Goal: Transaction & Acquisition: Purchase product/service

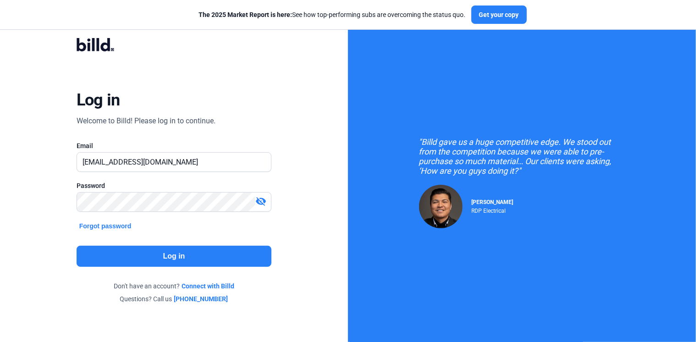
click at [167, 254] on button "Log in" at bounding box center [174, 256] width 195 height 21
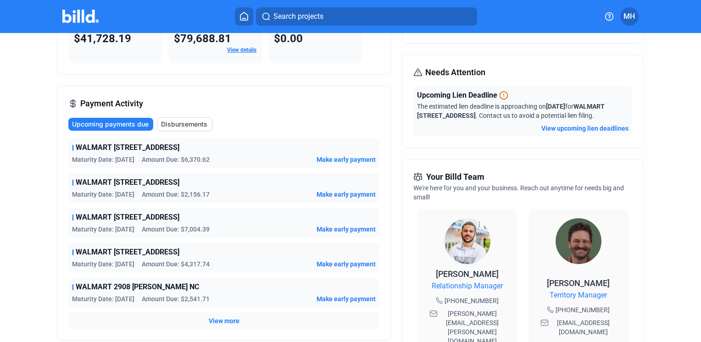
scroll to position [99, 0]
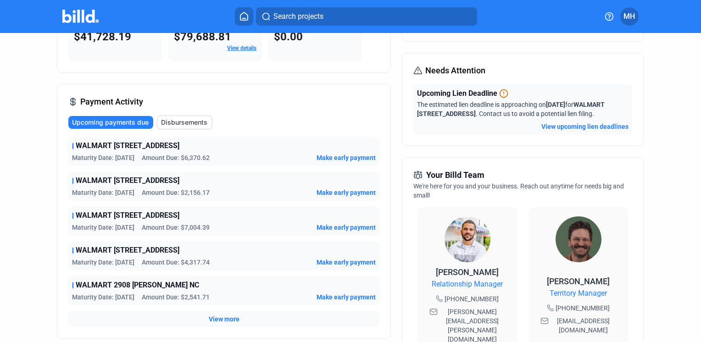
click at [217, 317] on span "View more" at bounding box center [224, 319] width 31 height 9
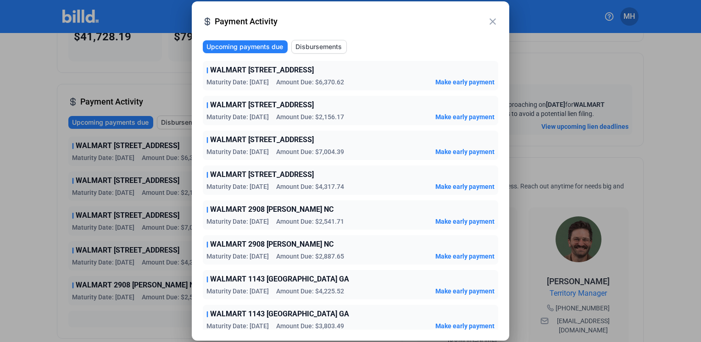
drag, startPoint x: 493, startPoint y: 200, endPoint x: 494, endPoint y: 229, distance: 29.8
click at [495, 228] on div "Upcoming payments due Disbursements WALMART [STREET_ADDRESS] Maturity Date: [DA…" at bounding box center [350, 185] width 295 height 290
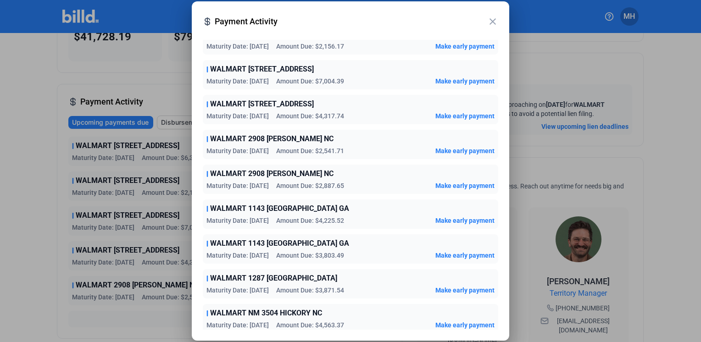
scroll to position [74, 0]
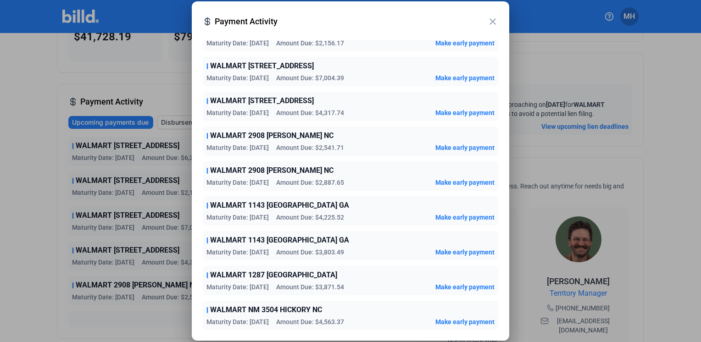
click at [146, 319] on div at bounding box center [350, 171] width 701 height 342
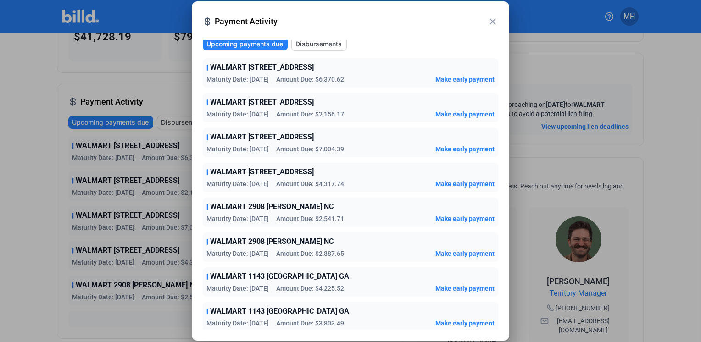
scroll to position [0, 0]
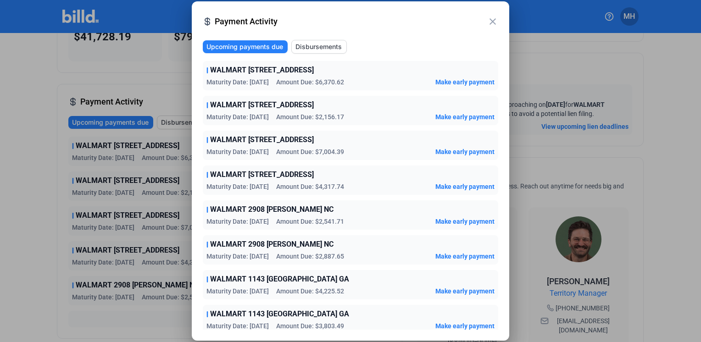
click at [465, 79] on span "Make early payment" at bounding box center [464, 82] width 59 height 9
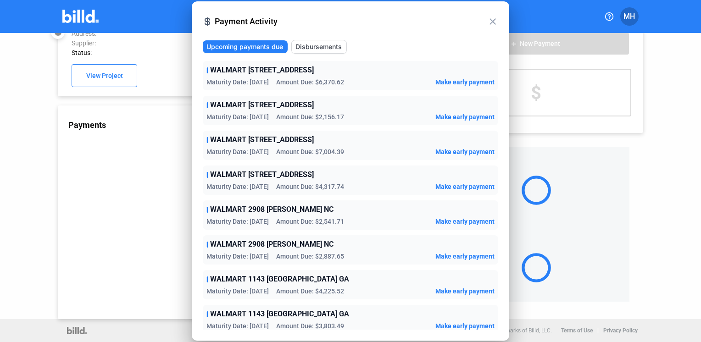
scroll to position [25, 0]
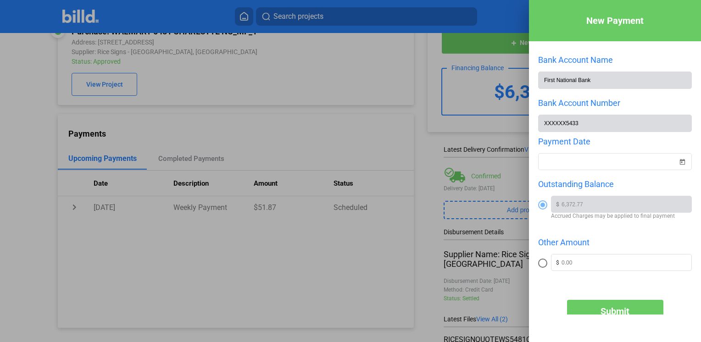
click at [417, 160] on div at bounding box center [350, 171] width 701 height 342
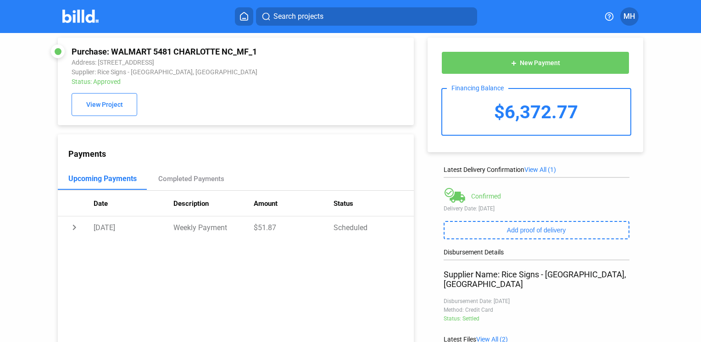
scroll to position [0, 0]
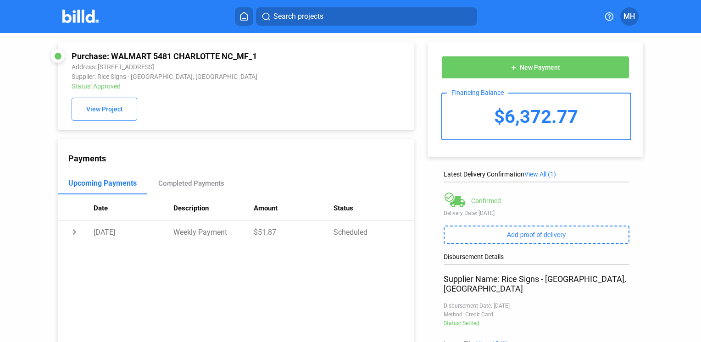
click at [241, 14] on icon at bounding box center [243, 16] width 7 height 8
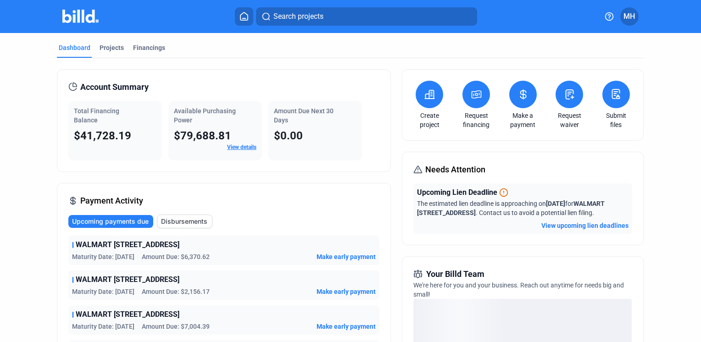
click at [523, 93] on icon at bounding box center [523, 94] width 11 height 11
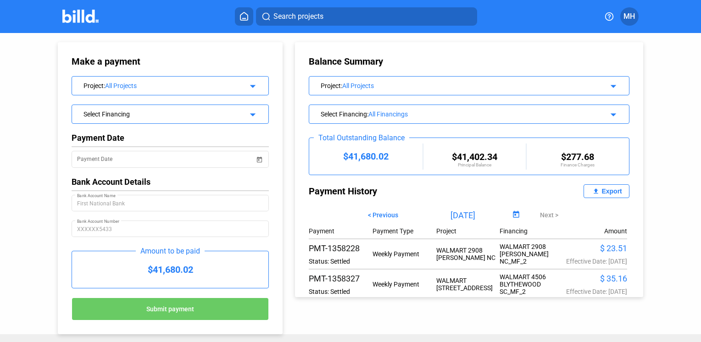
click at [250, 87] on mat-icon "arrow_drop_down" at bounding box center [251, 84] width 11 height 11
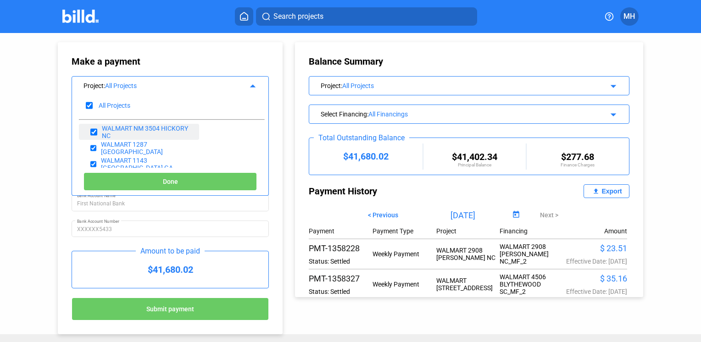
click at [92, 130] on input "checkbox" at bounding box center [93, 132] width 6 height 14
checkbox input "false"
click at [92, 148] on input "checkbox" at bounding box center [93, 148] width 6 height 14
checkbox input "false"
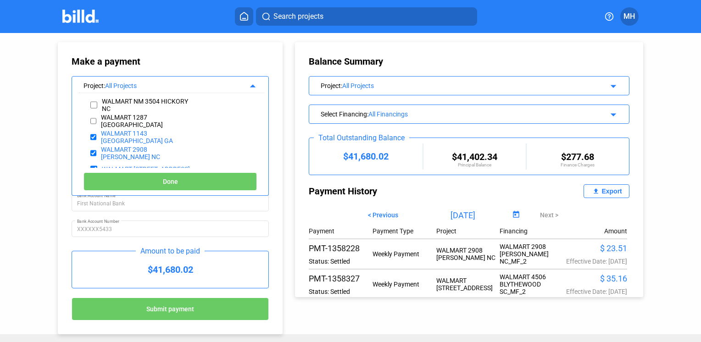
scroll to position [39, 0]
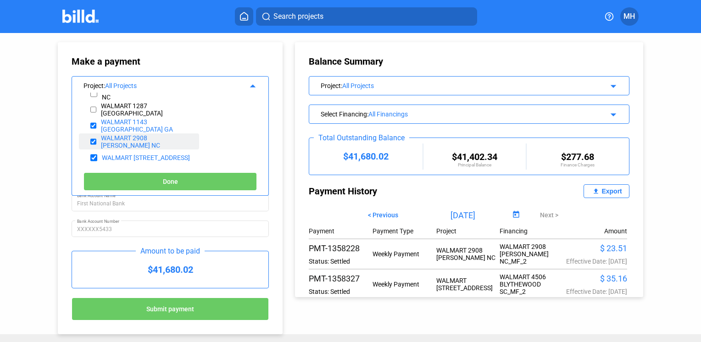
click at [92, 141] on input "checkbox" at bounding box center [93, 142] width 6 height 14
checkbox input "false"
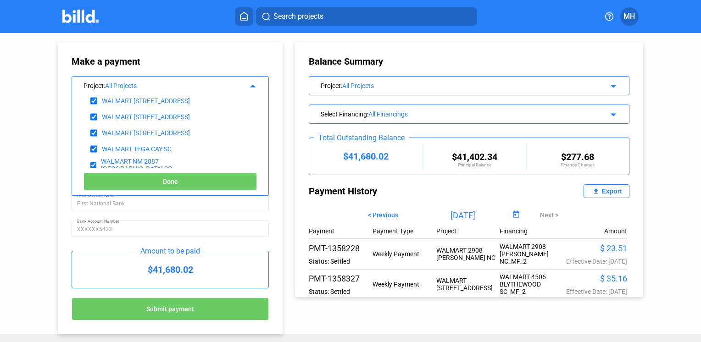
scroll to position [80, 0]
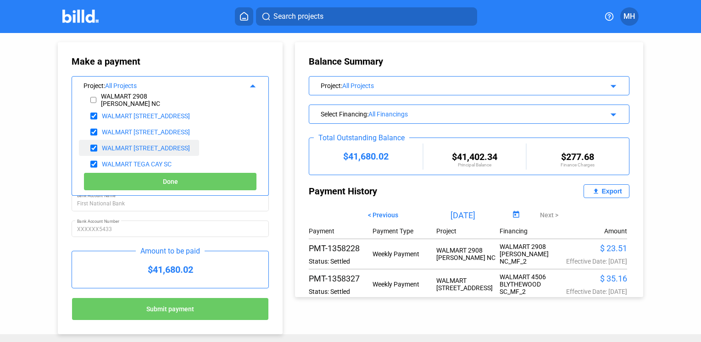
click at [92, 148] on input "checkbox" at bounding box center [93, 148] width 7 height 14
checkbox input "false"
click at [93, 162] on input "checkbox" at bounding box center [93, 164] width 7 height 14
checkbox input "false"
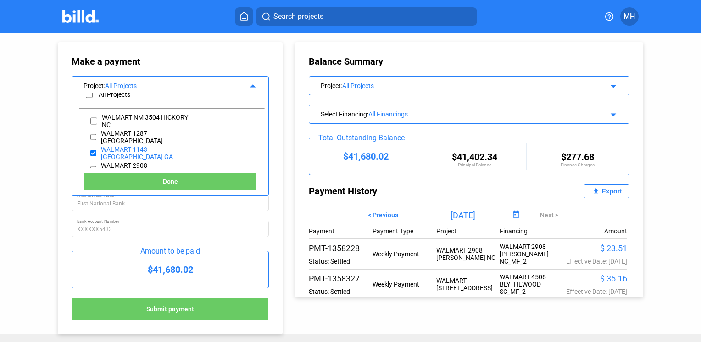
scroll to position [0, 0]
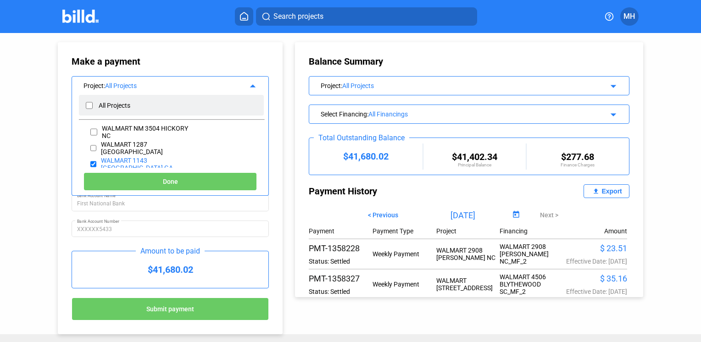
click at [89, 106] on input "checkbox" at bounding box center [89, 106] width 7 height 14
checkbox input "true"
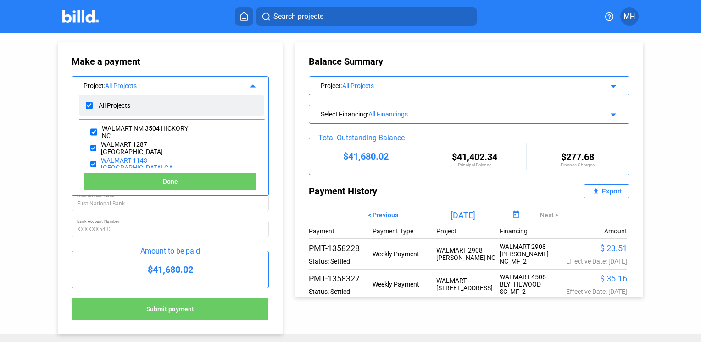
checkbox input "true"
click at [89, 106] on input "checkbox" at bounding box center [89, 106] width 7 height 14
checkbox input "false"
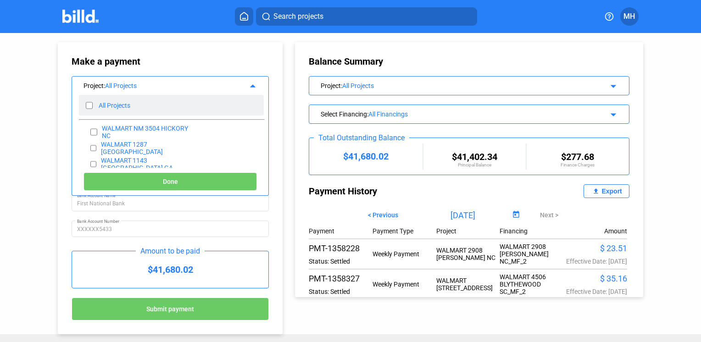
checkbox input "false"
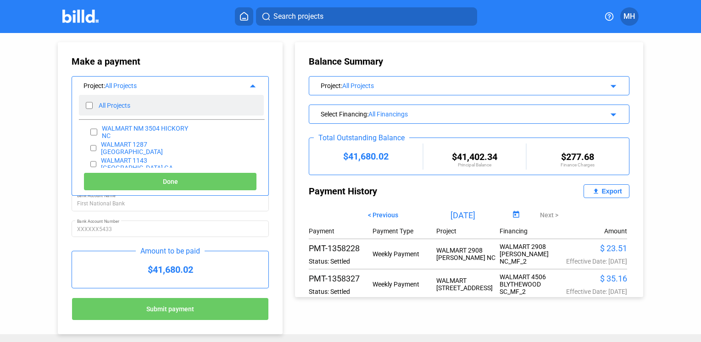
checkbox input "false"
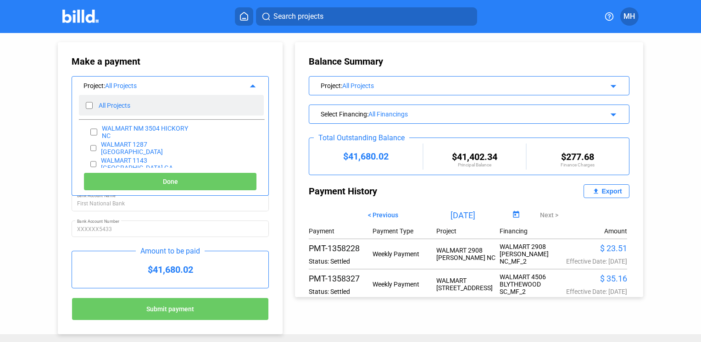
checkbox input "false"
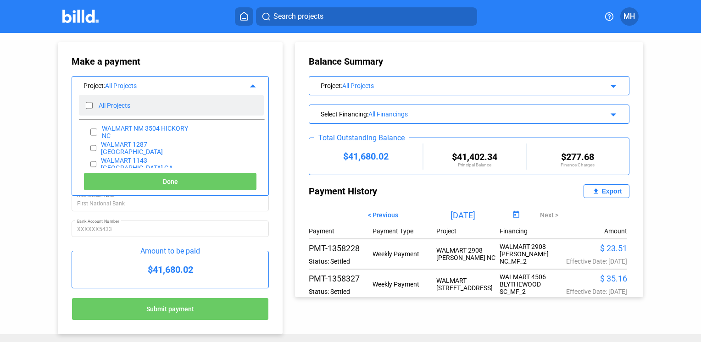
checkbox input "false"
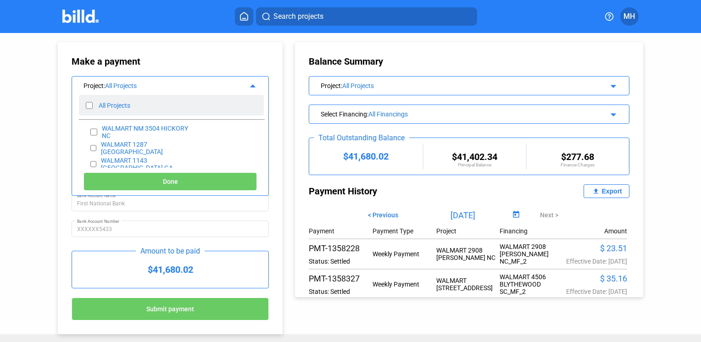
checkbox input "false"
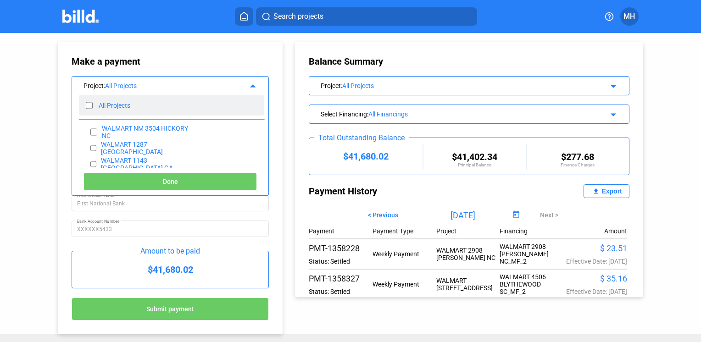
checkbox input "false"
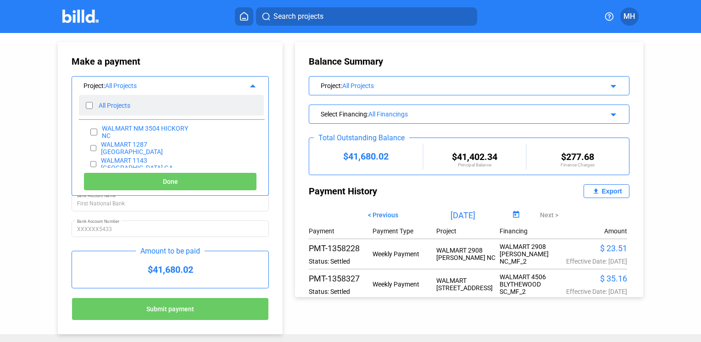
checkbox input "false"
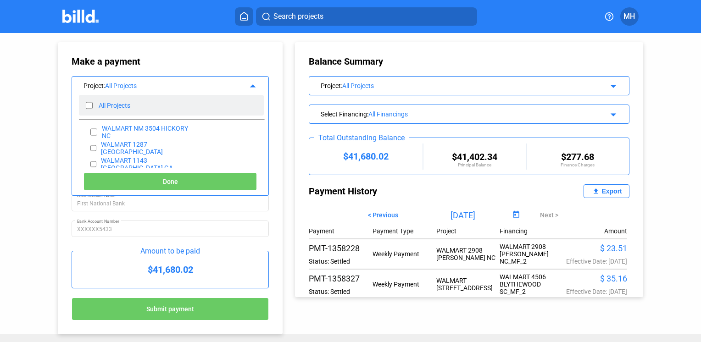
checkbox input "false"
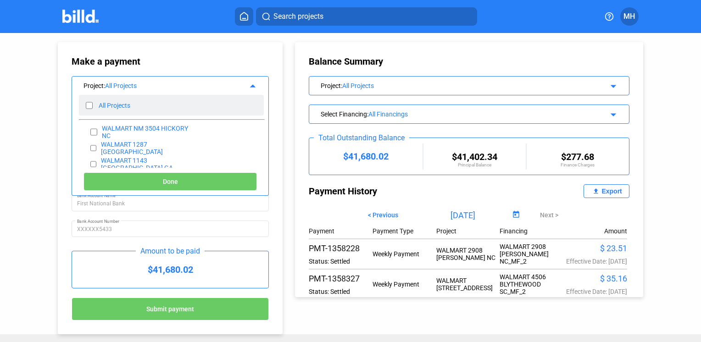
checkbox input "false"
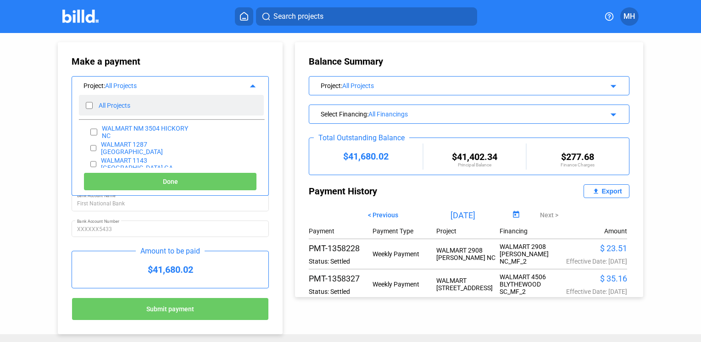
checkbox input "false"
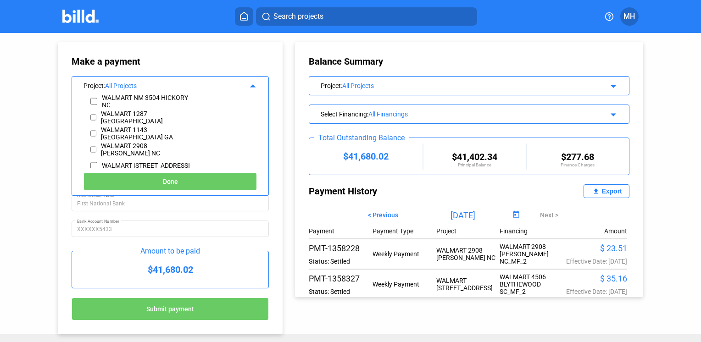
scroll to position [34, 0]
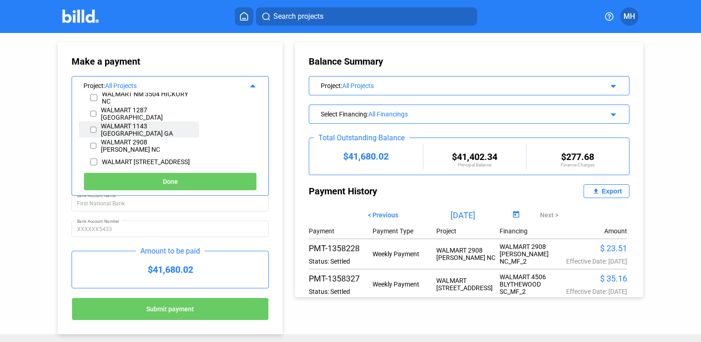
click at [92, 129] on input "checkbox" at bounding box center [93, 130] width 6 height 14
checkbox input "true"
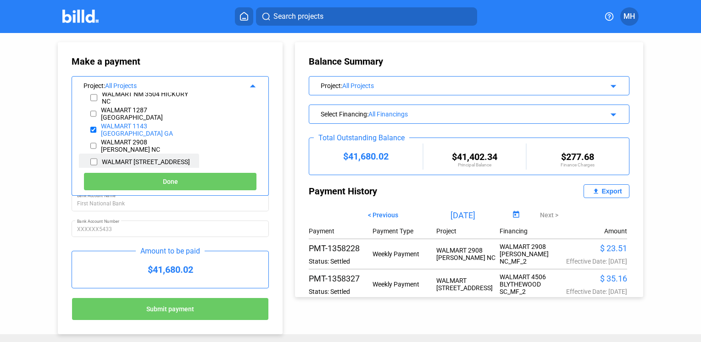
click at [92, 160] on input "checkbox" at bounding box center [93, 162] width 7 height 14
checkbox input "true"
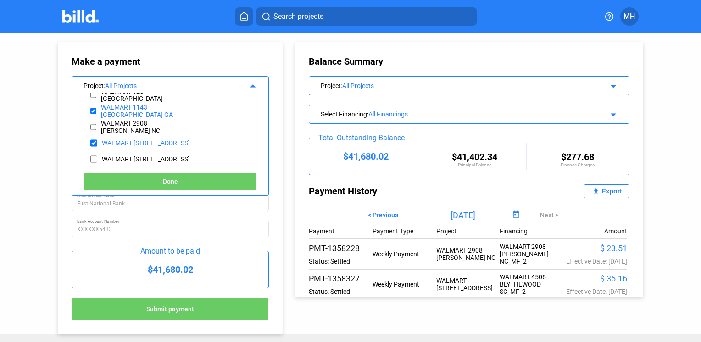
scroll to position [57, 0]
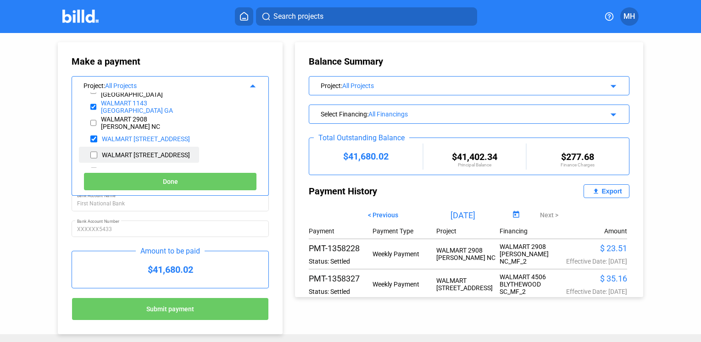
click at [93, 154] on input "checkbox" at bounding box center [93, 155] width 7 height 14
checkbox input "true"
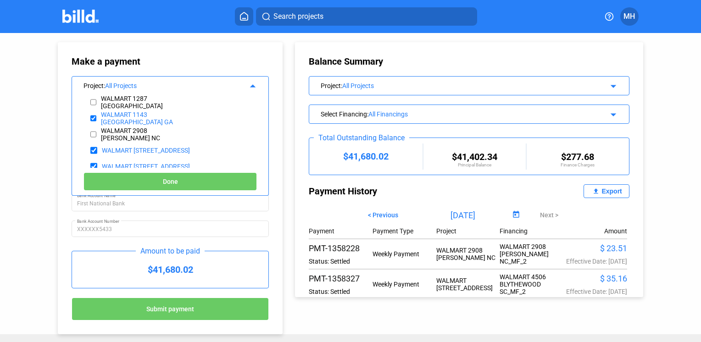
scroll to position [0, 0]
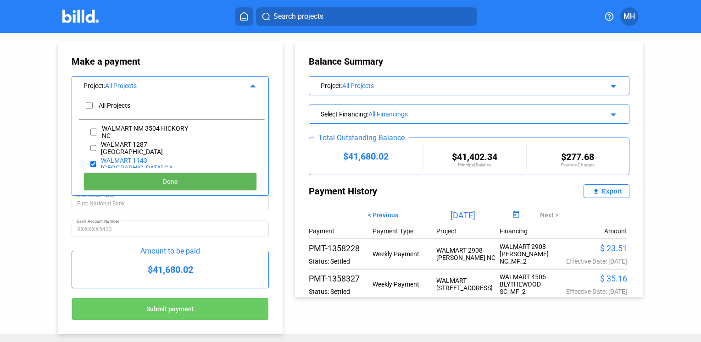
click at [172, 178] on span "Done" at bounding box center [170, 181] width 15 height 7
type input "[DATE]"
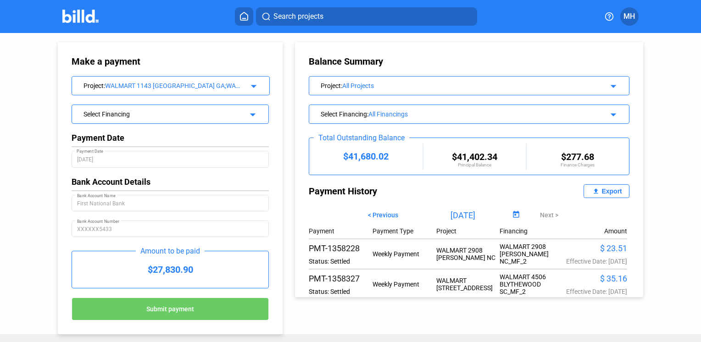
click at [240, 111] on div "Select Financing arrow_drop_down" at bounding box center [170, 113] width 196 height 16
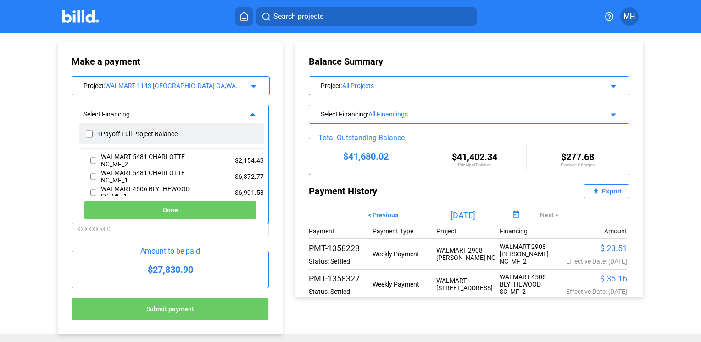
click at [89, 132] on input "checkbox" at bounding box center [89, 134] width 7 height 14
checkbox input "true"
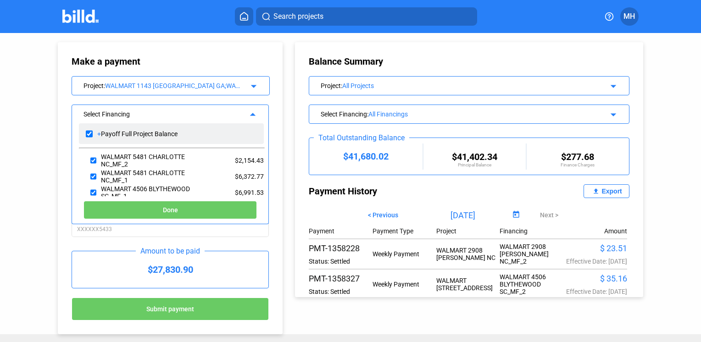
checkbox input "true"
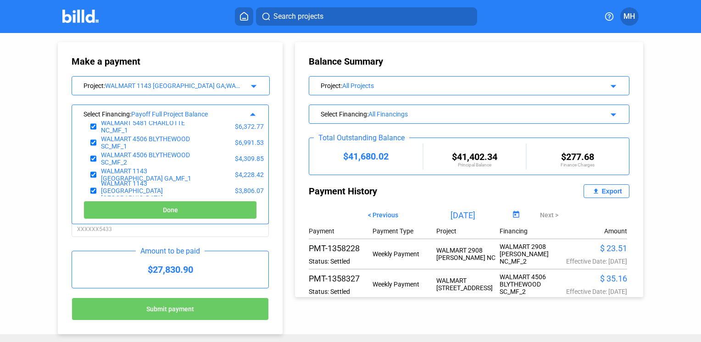
scroll to position [54, 0]
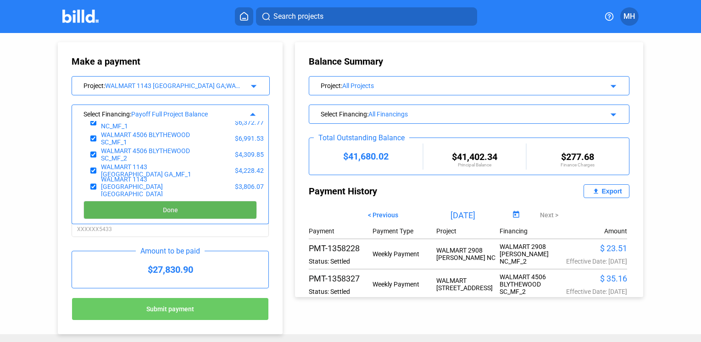
click at [167, 209] on span "Done" at bounding box center [170, 210] width 15 height 7
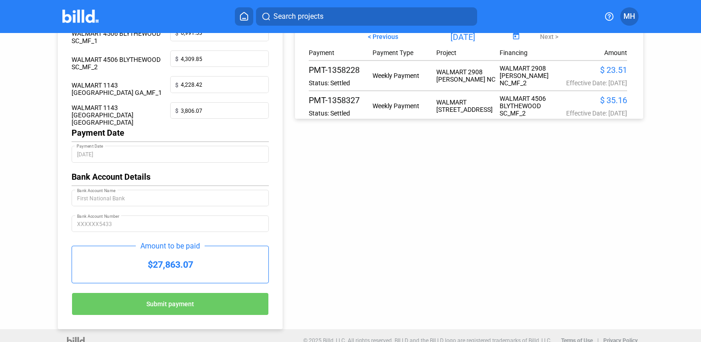
scroll to position [180, 0]
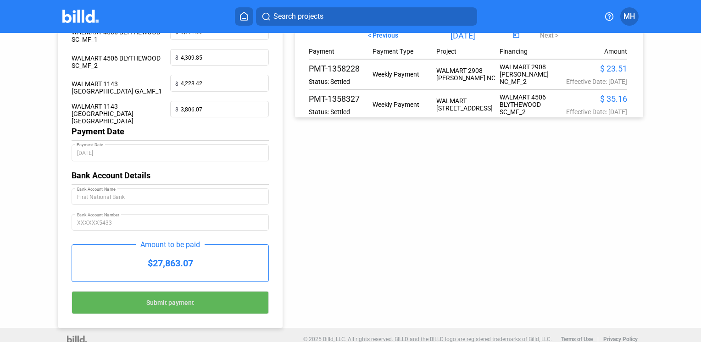
click at [174, 301] on span "Submit payment" at bounding box center [170, 303] width 48 height 7
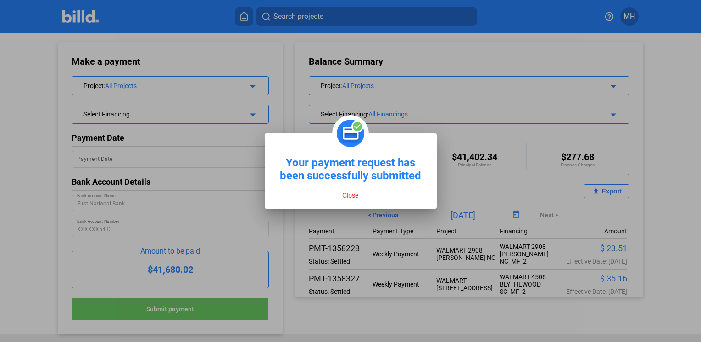
click at [350, 196] on button "Close" at bounding box center [350, 195] width 22 height 8
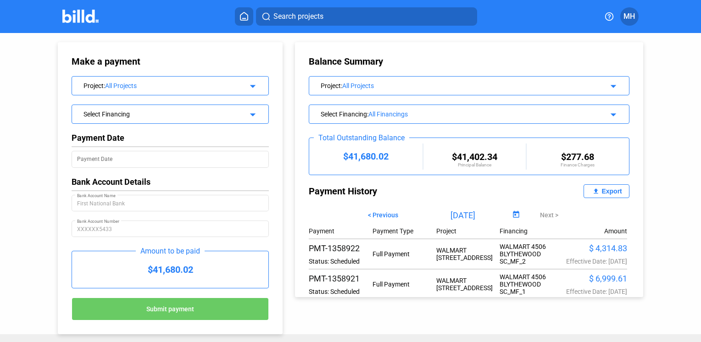
click at [242, 14] on icon at bounding box center [243, 16] width 9 height 9
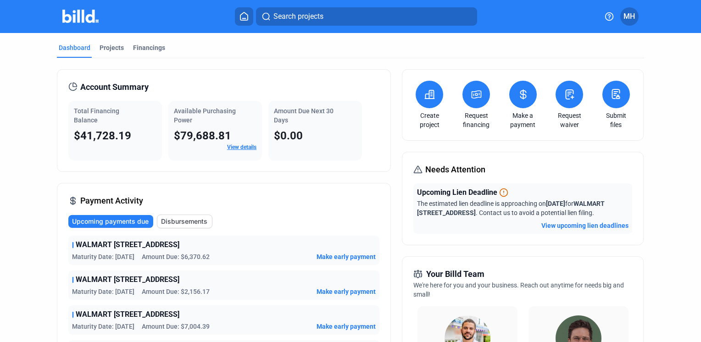
click at [628, 19] on span "MH" at bounding box center [628, 16] width 11 height 11
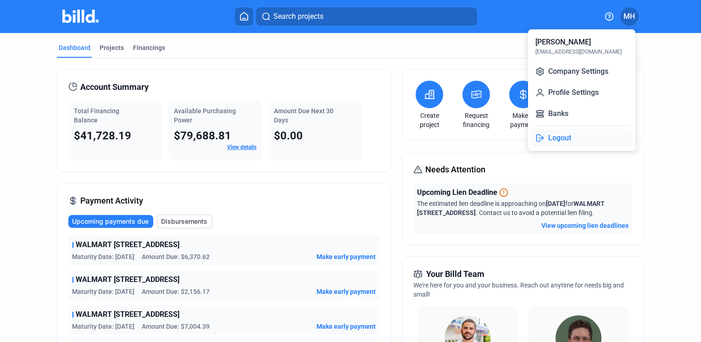
click at [565, 137] on button "Logout" at bounding box center [582, 138] width 100 height 18
